Goal: Transaction & Acquisition: Obtain resource

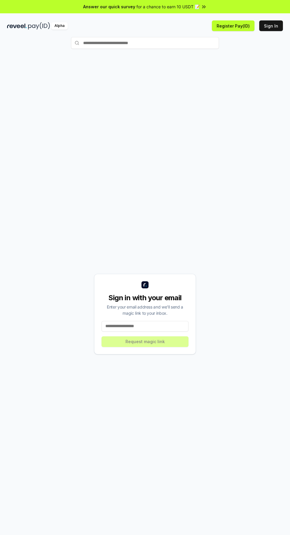
click at [171, 332] on input at bounding box center [145, 326] width 87 height 11
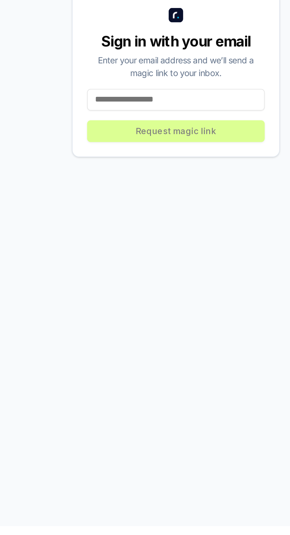
type input "**********"
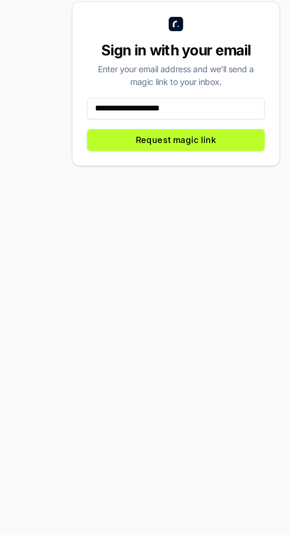
click at [177, 347] on button "Request magic link" at bounding box center [145, 341] width 87 height 11
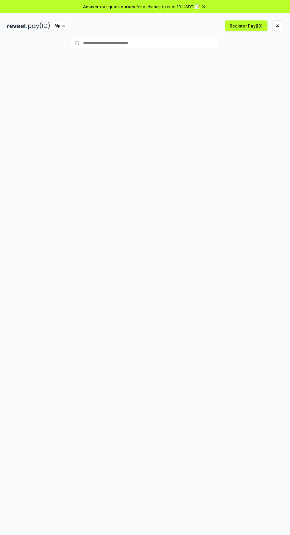
click at [276, 27] on html "Answer our quick survey for a chance to earn 10 USDT 📝 Alpha Register Pay(ID)" at bounding box center [145, 267] width 290 height 535
click at [275, 25] on html "Answer our quick survey for a chance to earn 10 USDT 📝 Alpha Register Pay(ID)" at bounding box center [145, 267] width 290 height 535
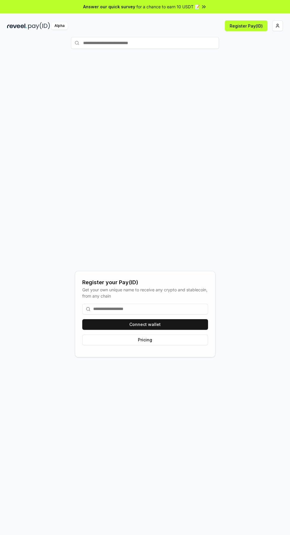
click at [178, 330] on button "Connect wallet" at bounding box center [145, 324] width 126 height 11
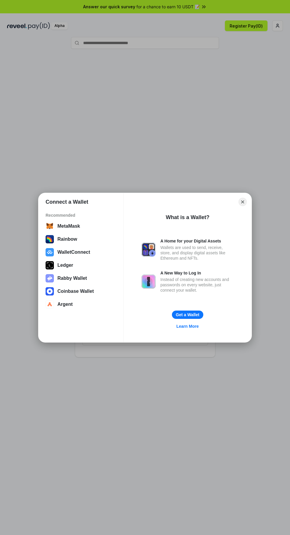
click at [93, 252] on div "WalletConnect" at bounding box center [81, 252] width 71 height 8
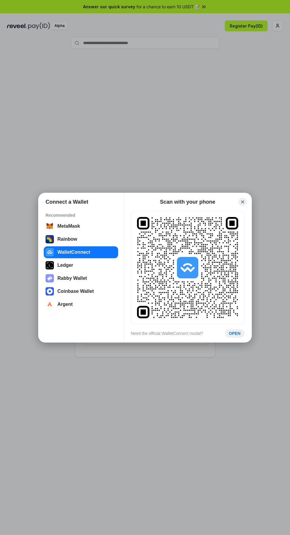
click at [224, 152] on div "Connect a Wallet Recommended MetaMask Rainbow WalletConnect Ledger Rabby Wallet…" at bounding box center [145, 268] width 409 height 654
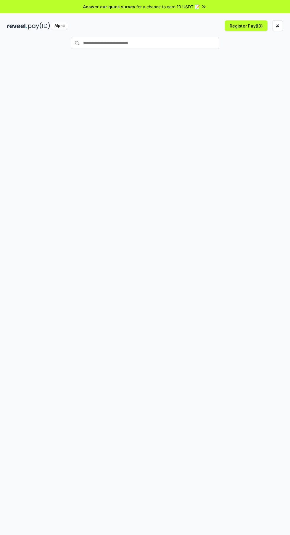
click at [249, 26] on button "Register Pay(ID)" at bounding box center [246, 25] width 43 height 11
click at [279, 23] on html "Answer our quick survey for a chance to earn 10 USDT 📝 Alpha Register Pay(ID)" at bounding box center [145, 267] width 290 height 535
click at [251, 54] on div "Connect Wallet" at bounding box center [250, 57] width 66 height 10
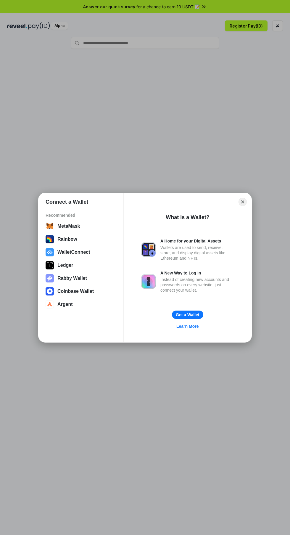
click at [84, 228] on div "MetaMask" at bounding box center [81, 226] width 71 height 8
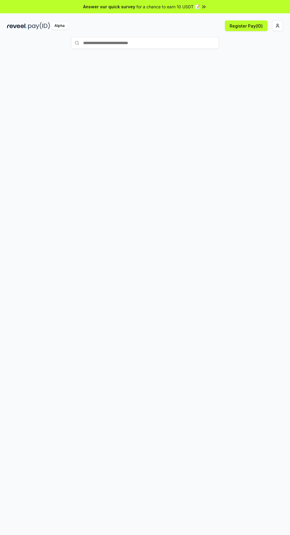
click at [257, 24] on button "Register Pay(ID)" at bounding box center [246, 25] width 43 height 11
click at [244, 26] on button "Register Pay(ID)" at bounding box center [246, 25] width 43 height 11
click at [279, 27] on html "Answer our quick survey for a chance to earn 10 USDT 📝 Alpha Register Pay(ID)" at bounding box center [145, 267] width 290 height 535
click at [264, 56] on div "Connect Wallet" at bounding box center [250, 57] width 66 height 10
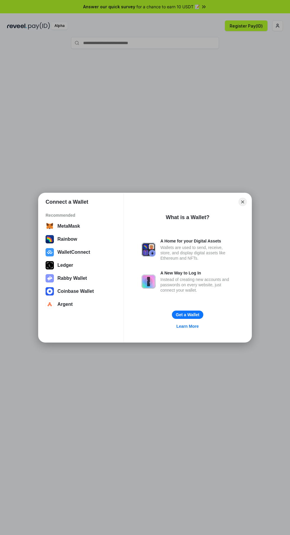
click at [89, 253] on button "WalletConnect" at bounding box center [81, 252] width 74 height 12
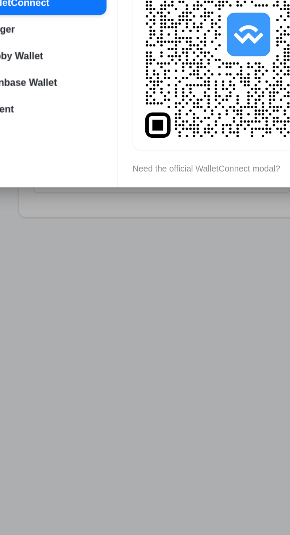
click at [163, 377] on div "Connect a Wallet Recommended MetaMask Rainbow WalletConnect Ledger Rabby Wallet…" at bounding box center [145, 268] width 409 height 654
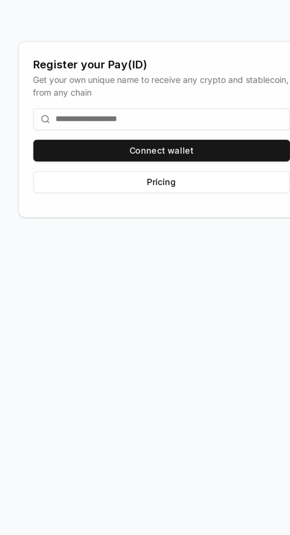
click at [171, 330] on button "Connect wallet" at bounding box center [145, 324] width 126 height 11
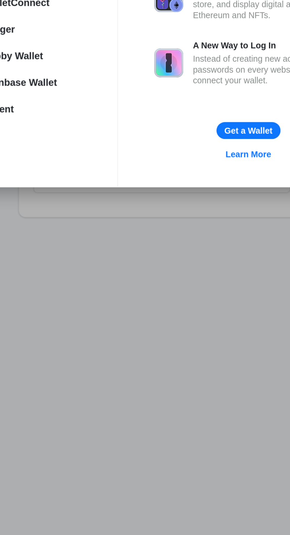
click at [191, 317] on button "Get a Wallet" at bounding box center [187, 315] width 31 height 8
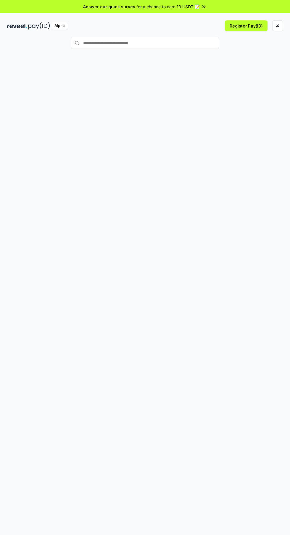
click at [277, 25] on html "Answer our quick survey for a chance to earn 10 USDT 📝 Alpha Register Pay(ID)" at bounding box center [145, 267] width 290 height 535
click at [253, 35] on div "[EMAIL_ADDRESS][DOMAIN_NAME]" at bounding box center [250, 41] width 66 height 17
click at [251, 54] on div "Connect Wallet" at bounding box center [250, 57] width 66 height 10
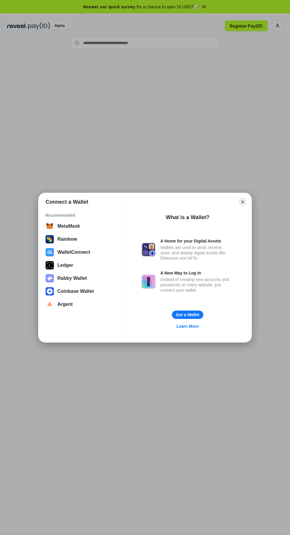
click at [49, 238] on button "Rainbow" at bounding box center [81, 239] width 74 height 12
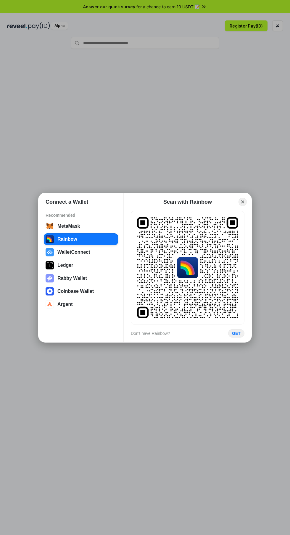
click at [54, 229] on button "MetaMask" at bounding box center [81, 226] width 74 height 12
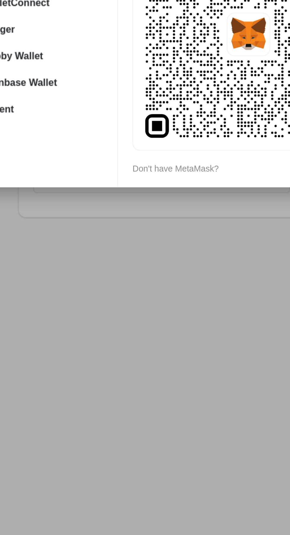
click at [167, 336] on div "Don't have MetaMask?" at bounding box center [152, 333] width 42 height 5
